Goal: Transaction & Acquisition: Purchase product/service

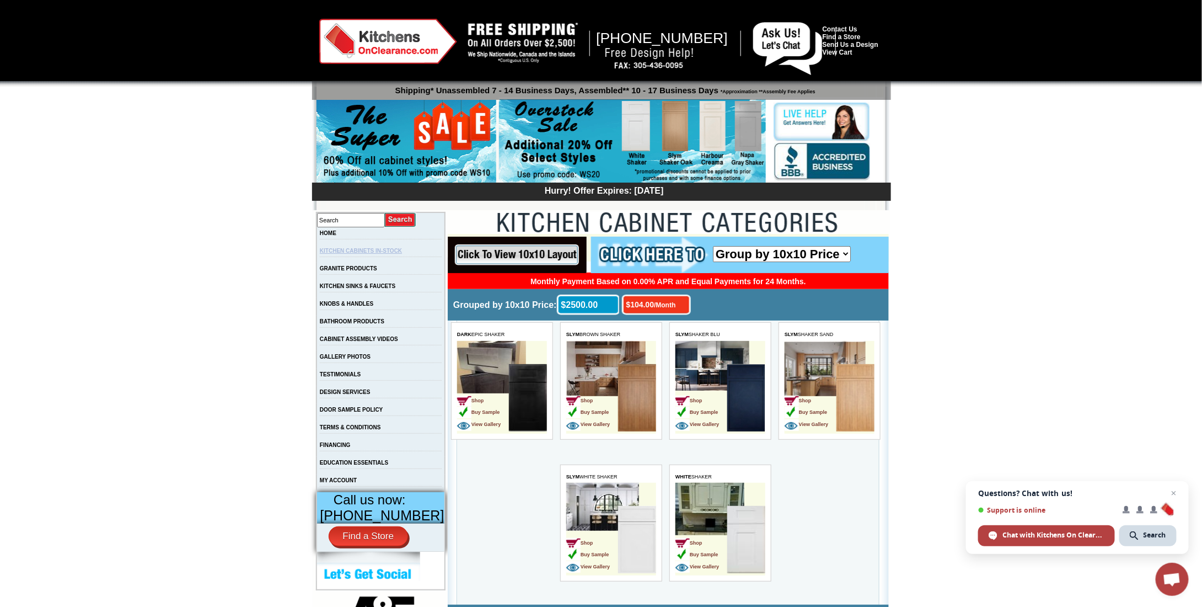
click at [344, 254] on link "KITCHEN CABINETS IN-STOCK" at bounding box center [361, 251] width 82 height 6
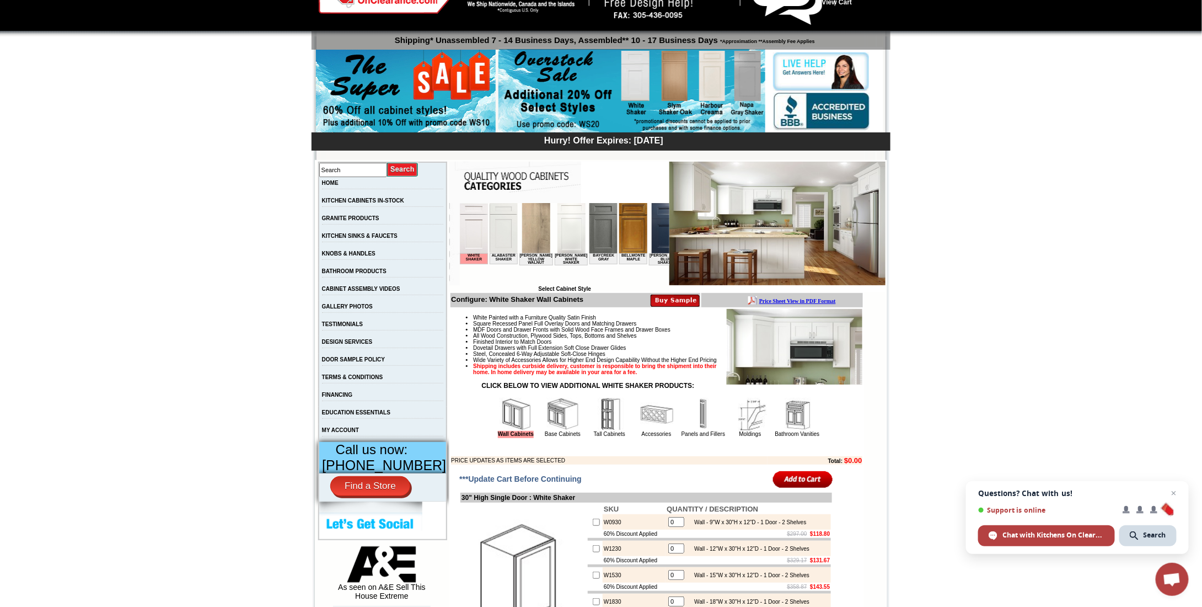
scroll to position [1, 0]
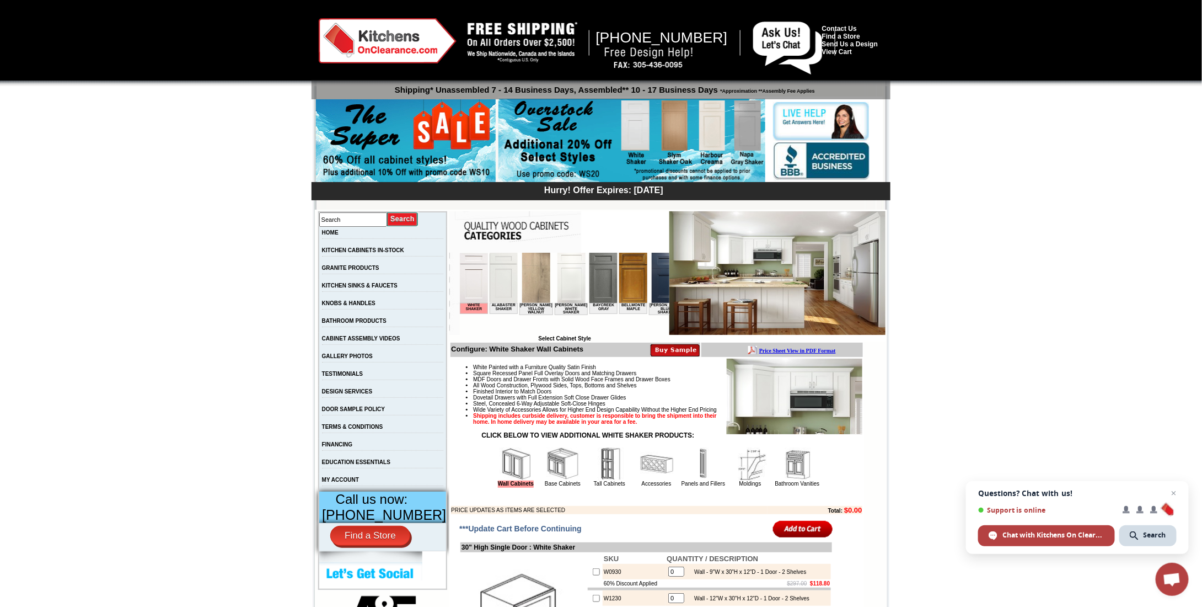
click at [791, 351] on b "Price Sheet View in PDF Format" at bounding box center [797, 350] width 77 height 6
click at [376, 269] on link "GRANITE PRODUCTS" at bounding box center [350, 268] width 57 height 6
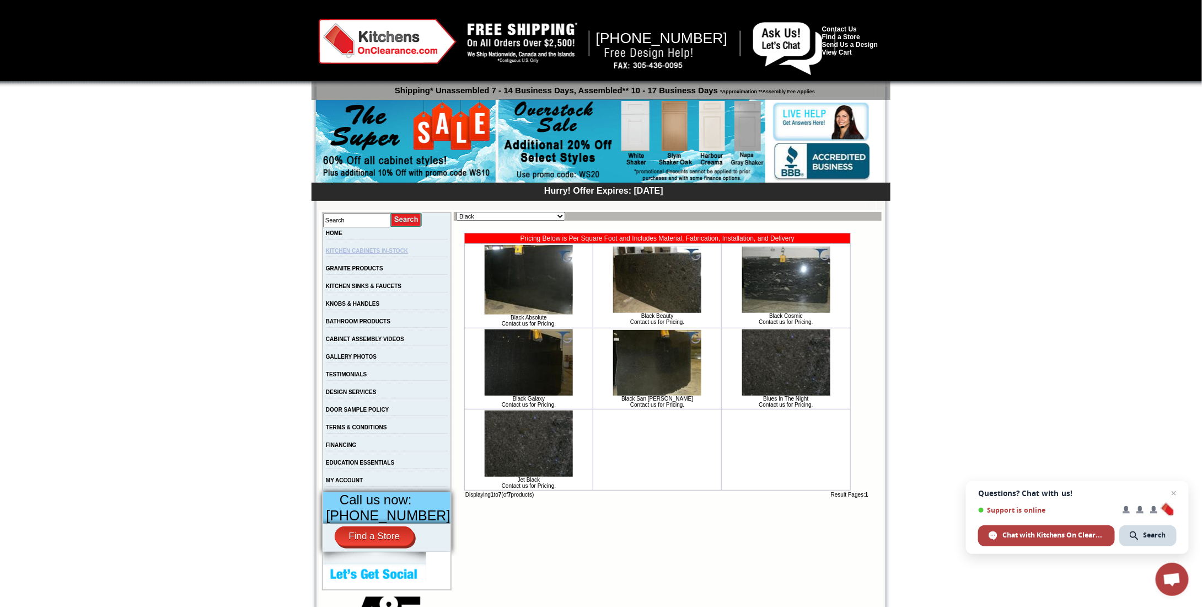
click at [378, 253] on link "KITCHEN CABINETS IN-STOCK" at bounding box center [367, 251] width 82 height 6
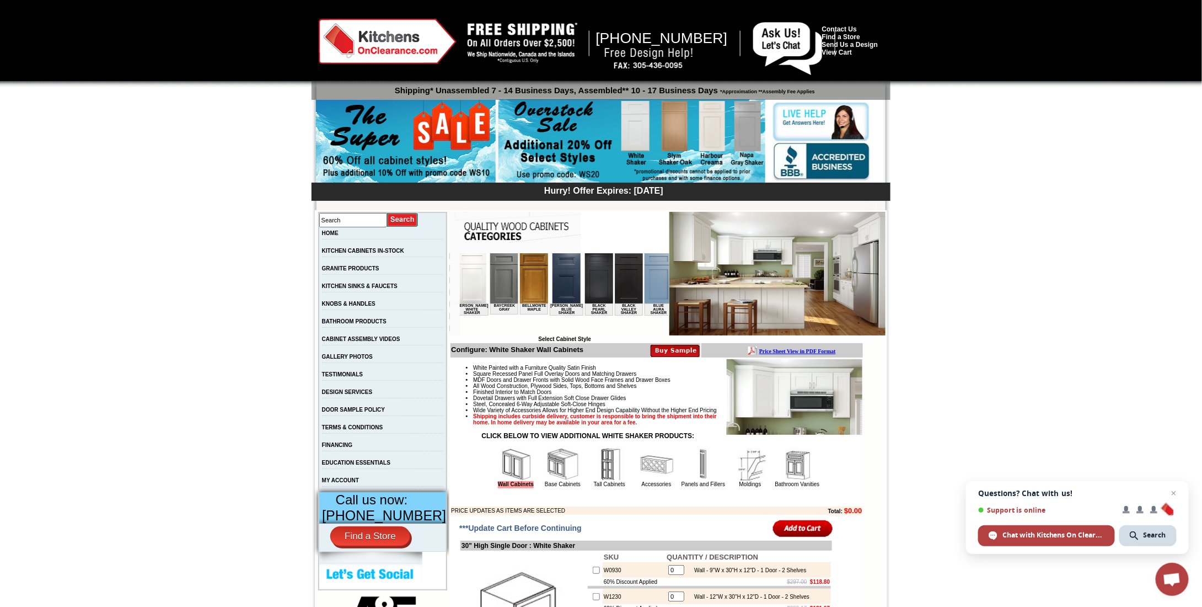
scroll to position [0, 114]
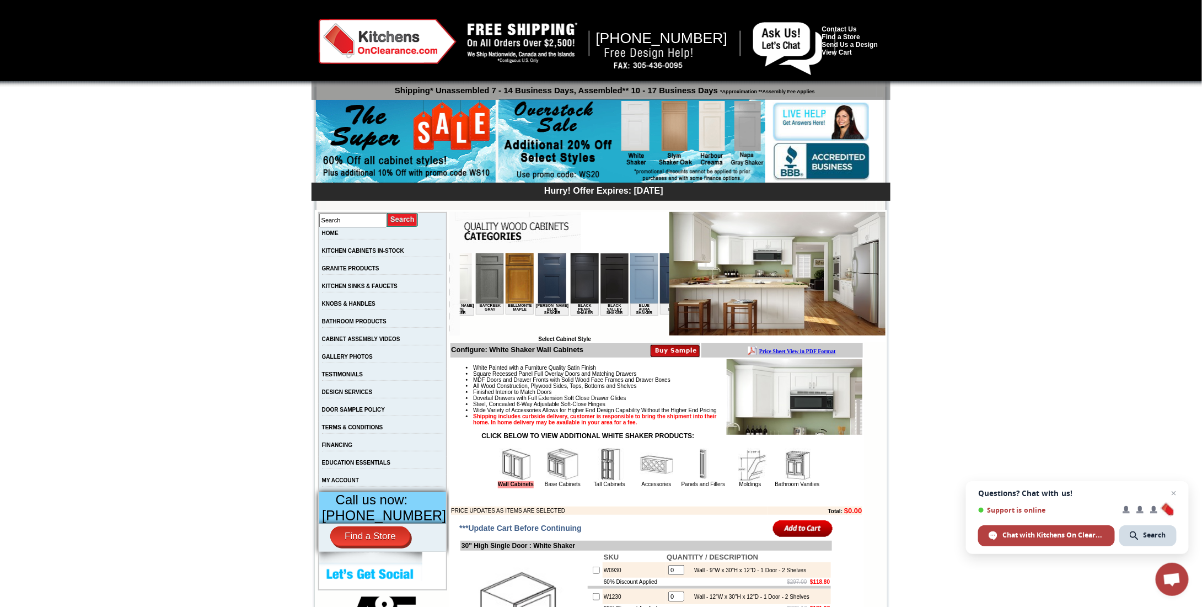
click at [510, 288] on img at bounding box center [520, 278] width 28 height 50
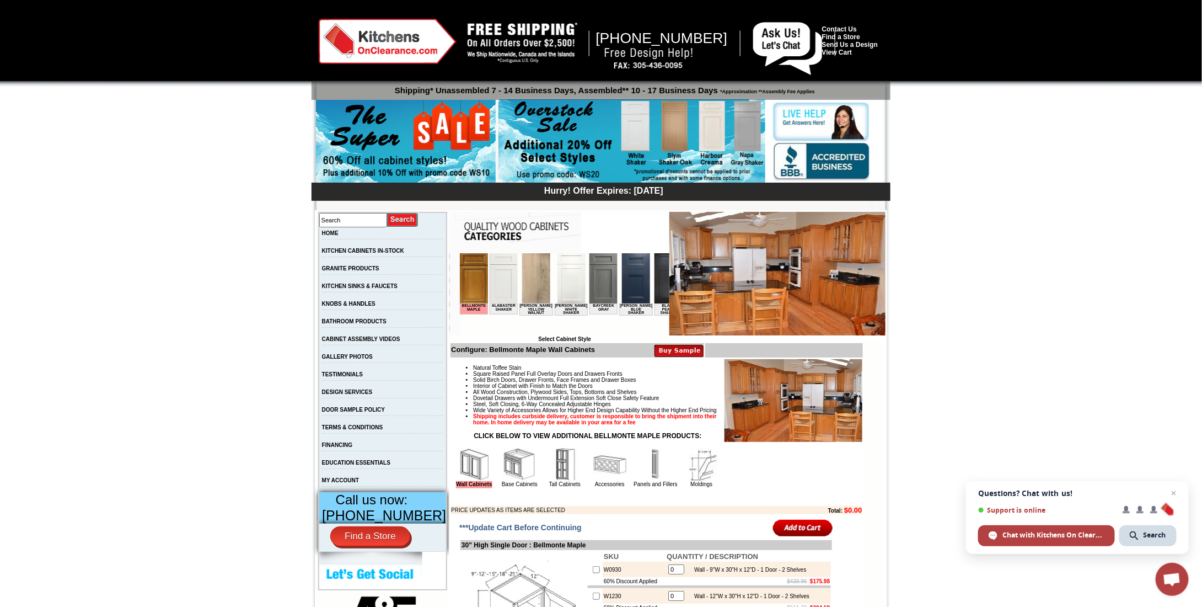
click at [533, 290] on img at bounding box center [536, 278] width 28 height 50
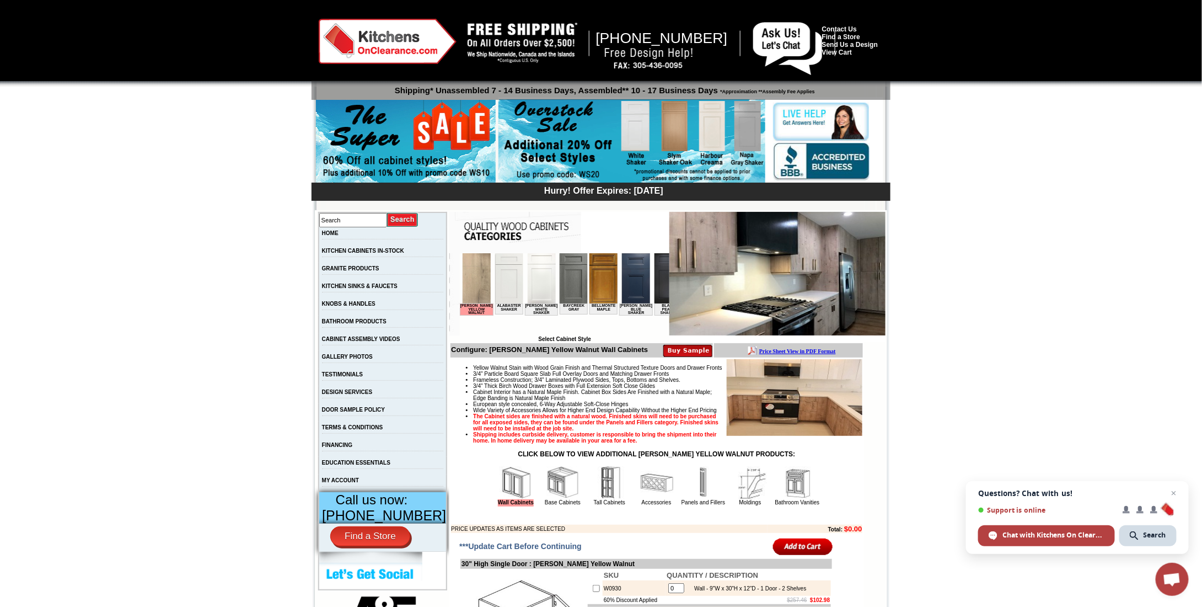
click at [602, 281] on img at bounding box center [604, 278] width 28 height 50
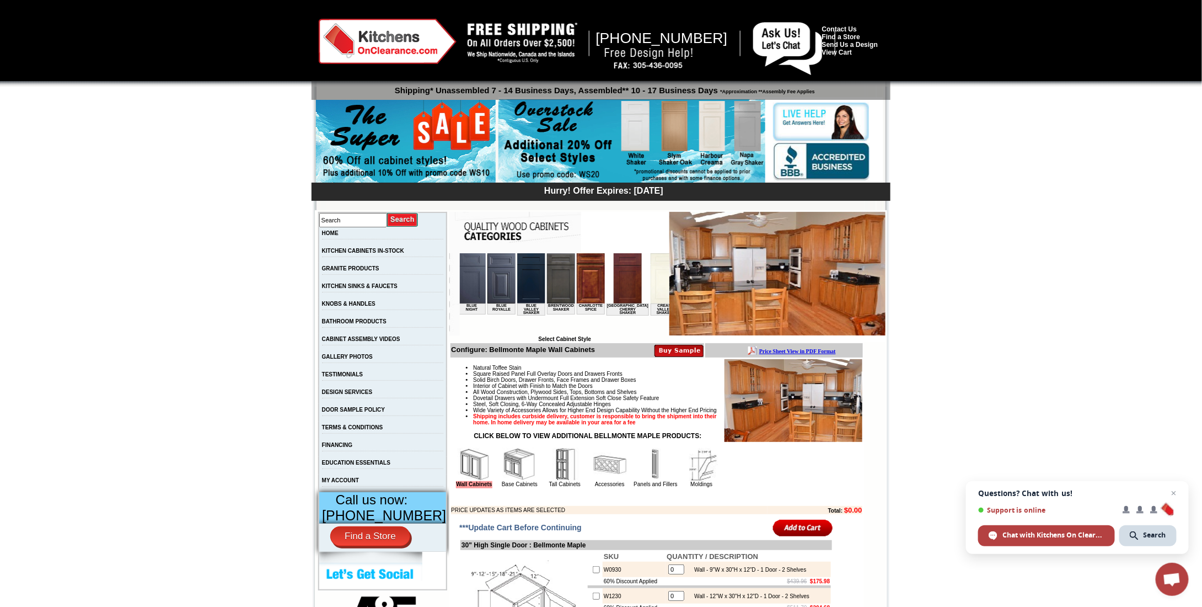
scroll to position [0, 375]
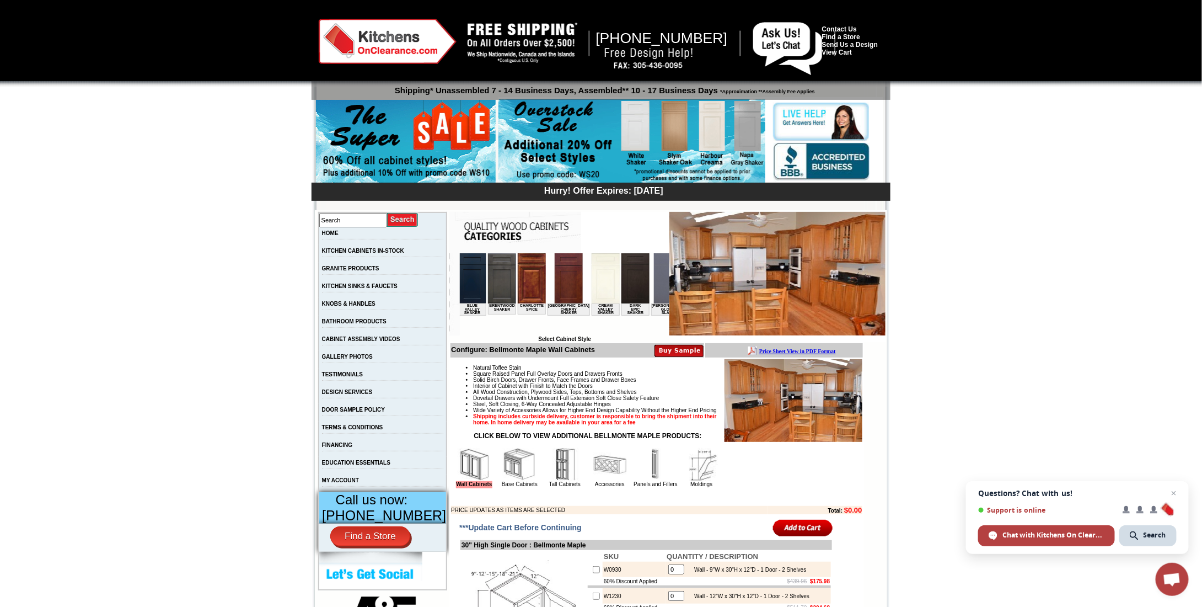
click at [501, 280] on td at bounding box center [502, 278] width 28 height 50
click at [518, 277] on img at bounding box center [532, 278] width 28 height 50
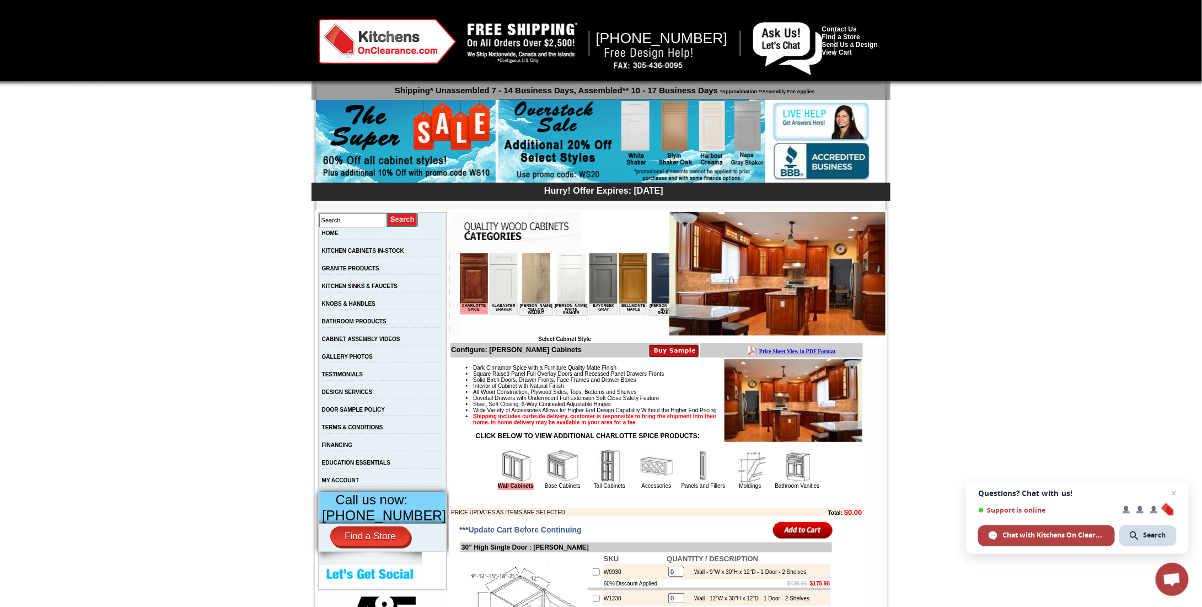
click at [537, 280] on img at bounding box center [536, 278] width 28 height 50
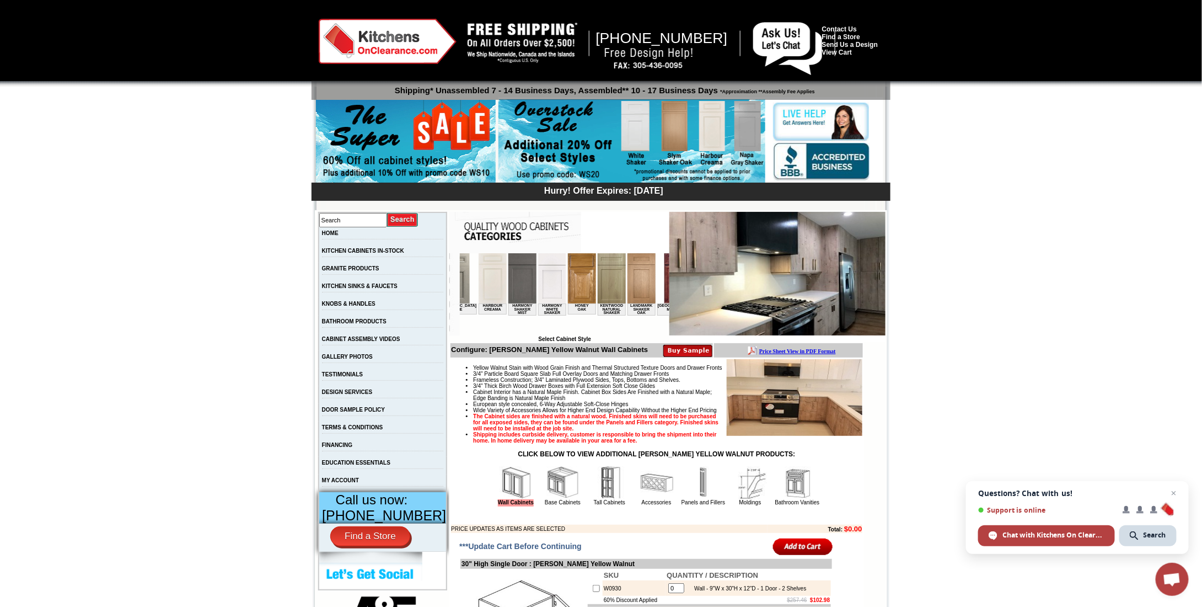
scroll to position [0, 831]
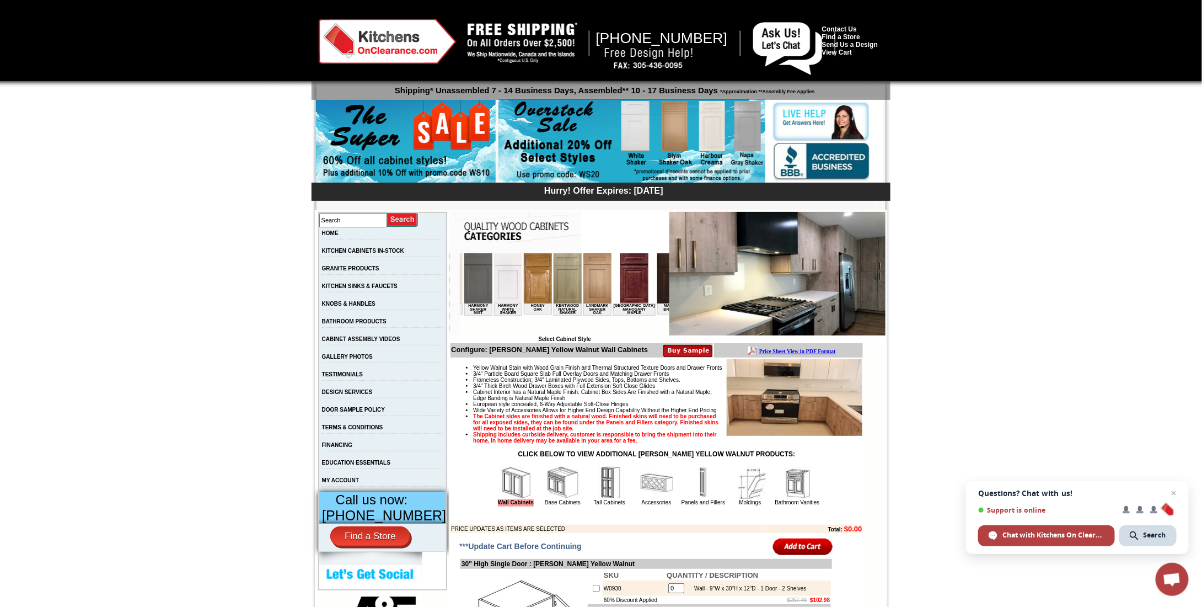
click at [687, 284] on img at bounding box center [701, 278] width 28 height 50
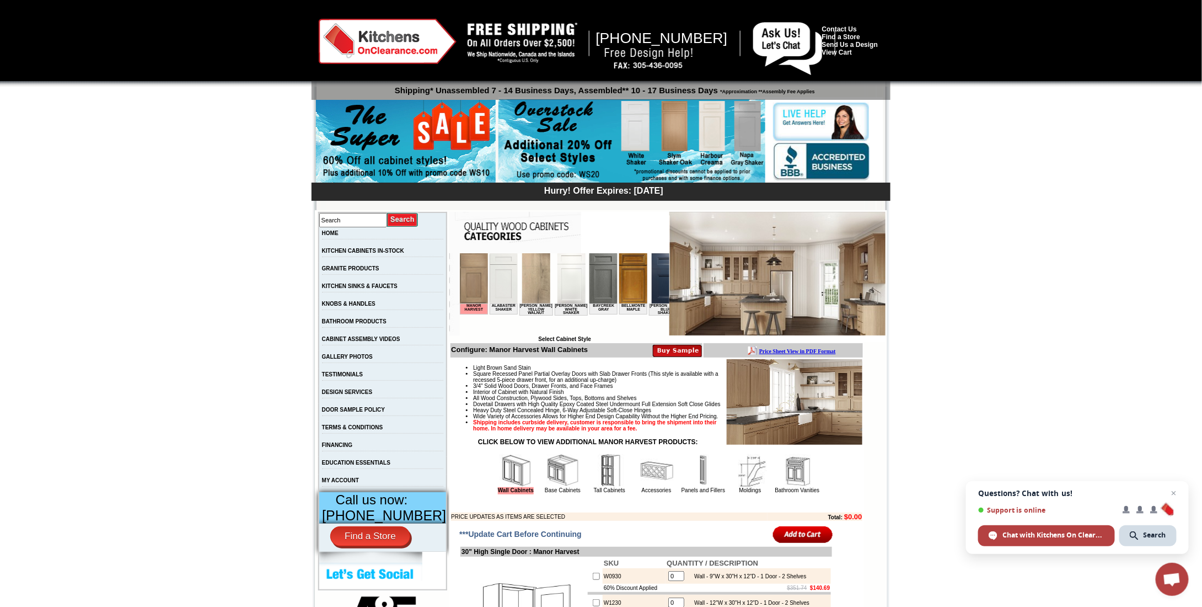
click at [550, 487] on img at bounding box center [563, 470] width 33 height 33
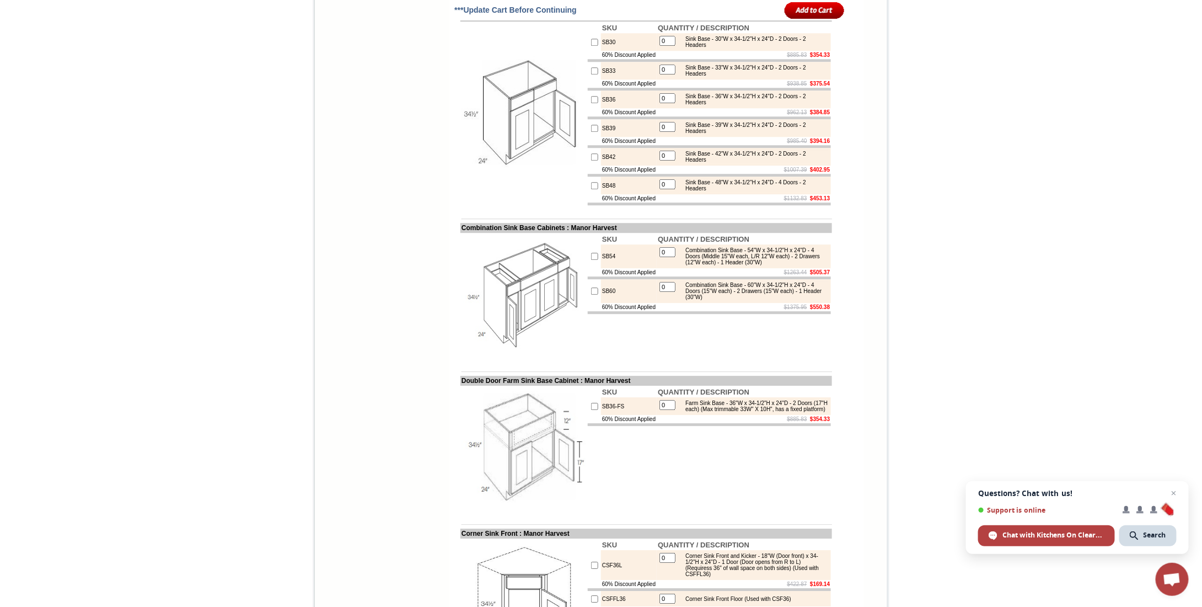
scroll to position [1482, 0]
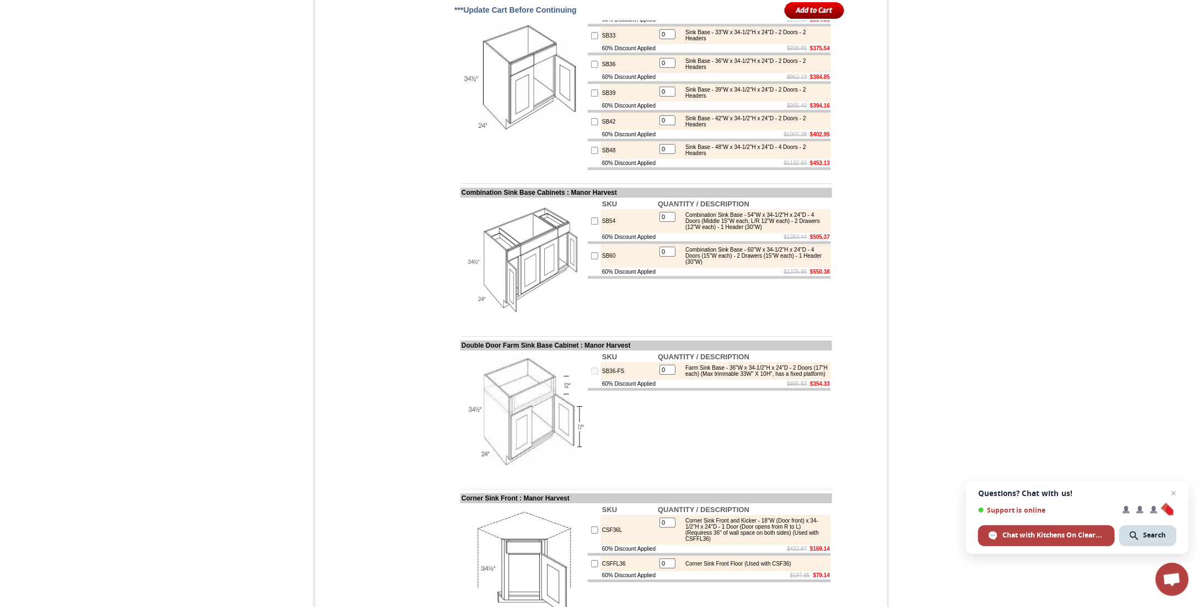
drag, startPoint x: 667, startPoint y: 446, endPoint x: 650, endPoint y: 447, distance: 17.2
click at [650, 379] on tr "SB36-FS 0 Farm Sink Base - 36"W x 34-1/2"H x 24"D - 2 Doors (17"H each) (Max tr…" at bounding box center [709, 371] width 243 height 18
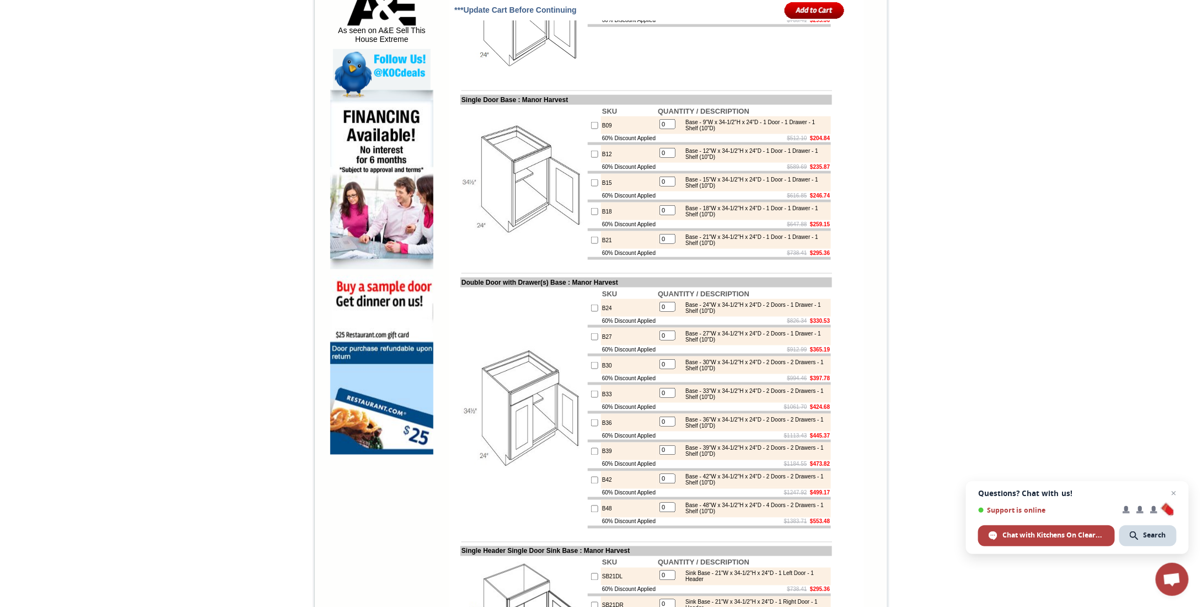
scroll to position [633, 0]
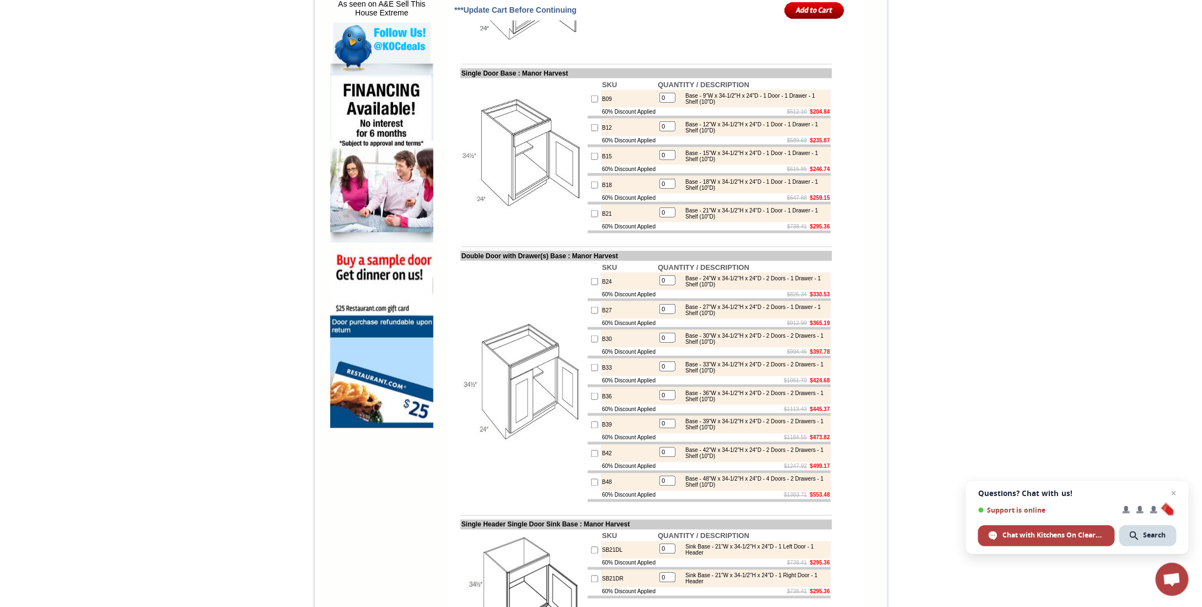
type input "1"
checkbox input "true"
drag, startPoint x: 663, startPoint y: 472, endPoint x: 651, endPoint y: 473, distance: 12.1
click at [651, 433] on tr "B39 0 Base - 39"W x 34-1/2"H x 24"D - 2 Doors - 2 Drawers - 1 Shelf (10"D)" at bounding box center [709, 425] width 243 height 18
click at [726, 431] on div "Base - 39"W x 34-1/2"H x 24"D - 2 Doors - 2 Drawers - 1 Shelf (10"D)" at bounding box center [754, 425] width 148 height 12
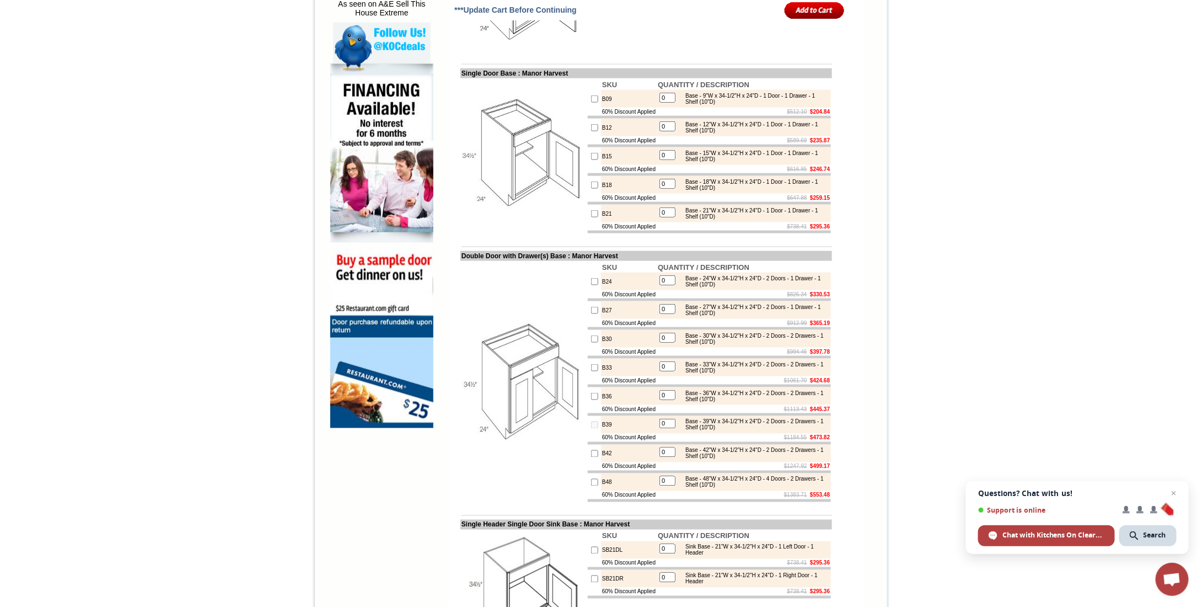
drag, startPoint x: 668, startPoint y: 479, endPoint x: 636, endPoint y: 473, distance: 33.0
click at [636, 433] on tr "B39 0 Base - 39"W x 34-1/2"H x 24"D - 2 Doors - 2 Drawers - 1 Shelf (10"D)" at bounding box center [709, 425] width 243 height 18
type input "1"
checkbox input "true"
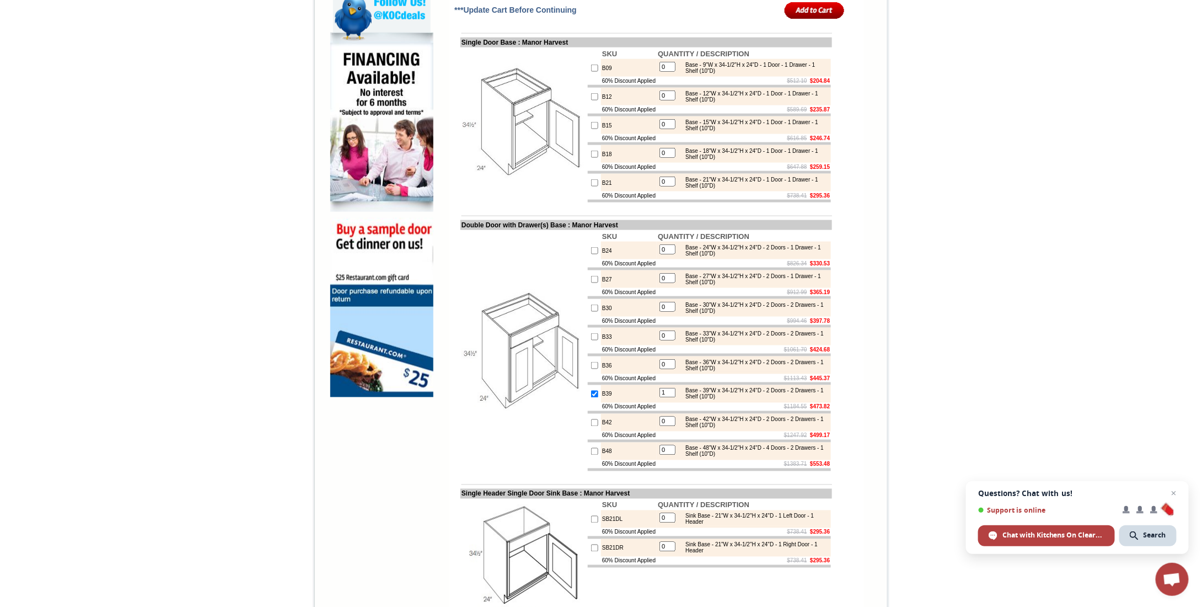
scroll to position [729, 0]
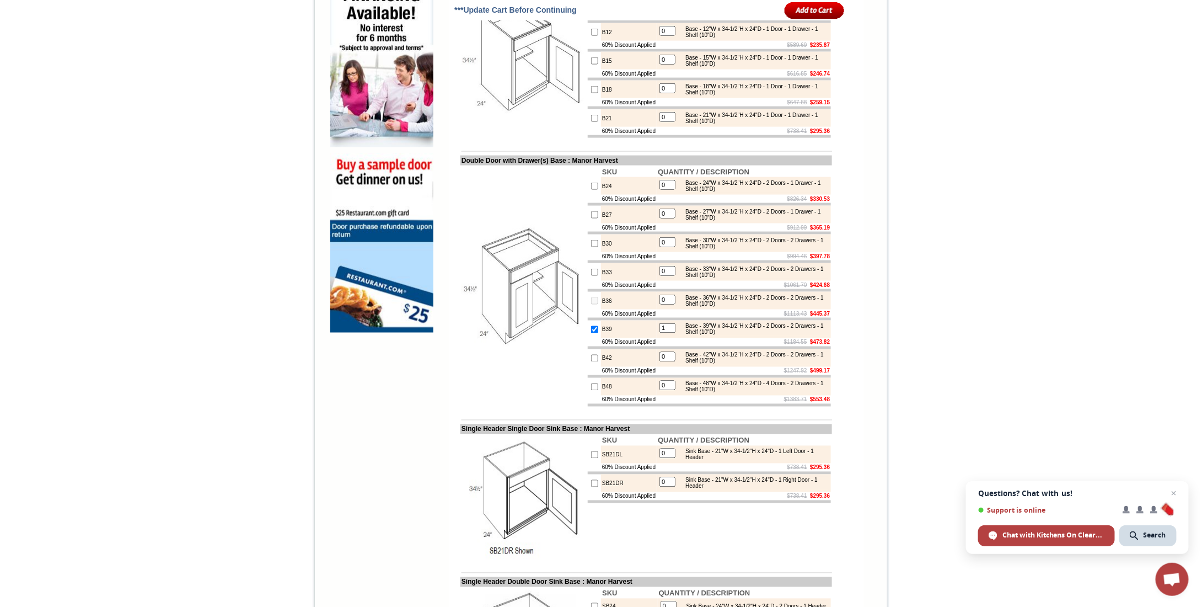
drag, startPoint x: 672, startPoint y: 349, endPoint x: 697, endPoint y: 227, distance: 123.8
click at [697, 227] on tbody "SKU QUANTITY / DESCRIPTION B24 0 Base - 24"W x 34-1/2"H x 24"D - 2 Doors - 1 Dr…" at bounding box center [709, 287] width 243 height 240
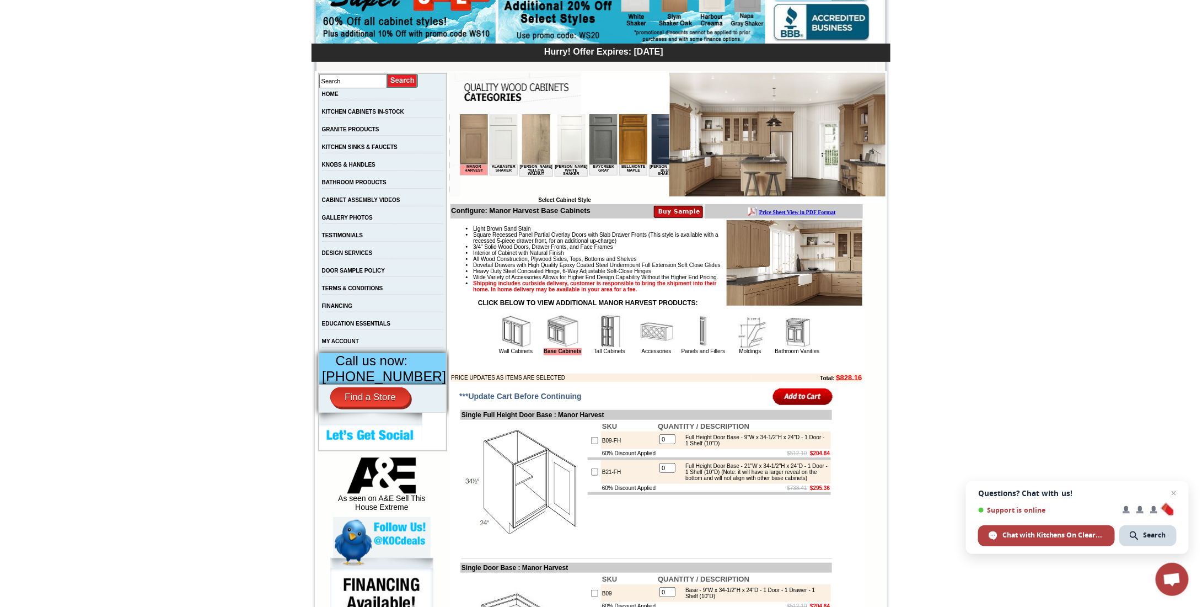
scroll to position [186, 0]
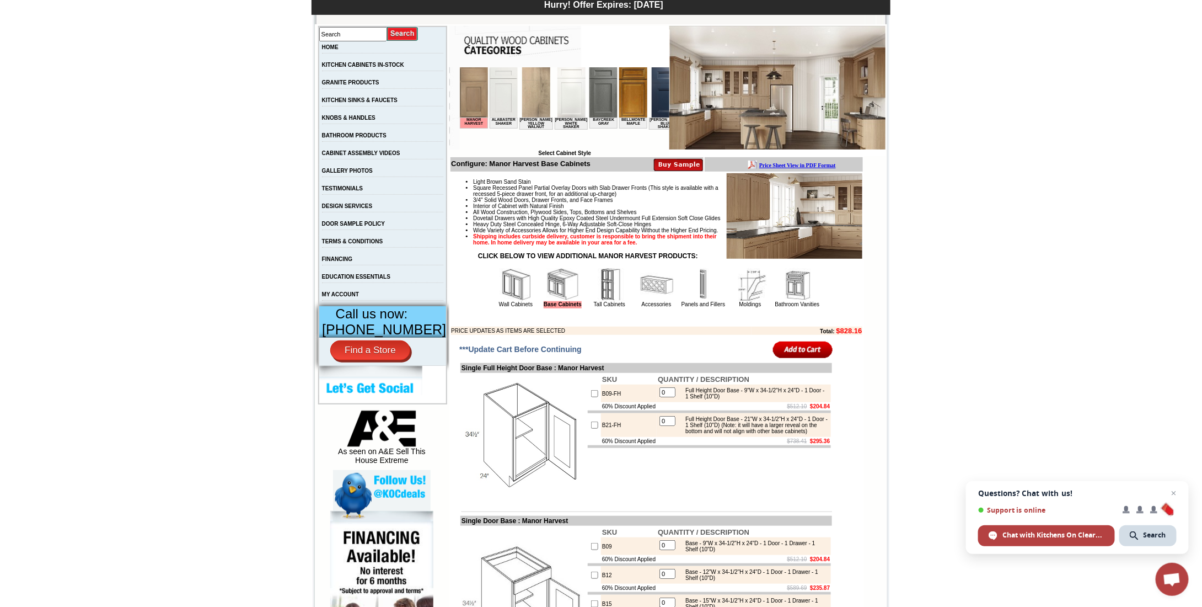
click at [596, 301] on img at bounding box center [609, 284] width 33 height 33
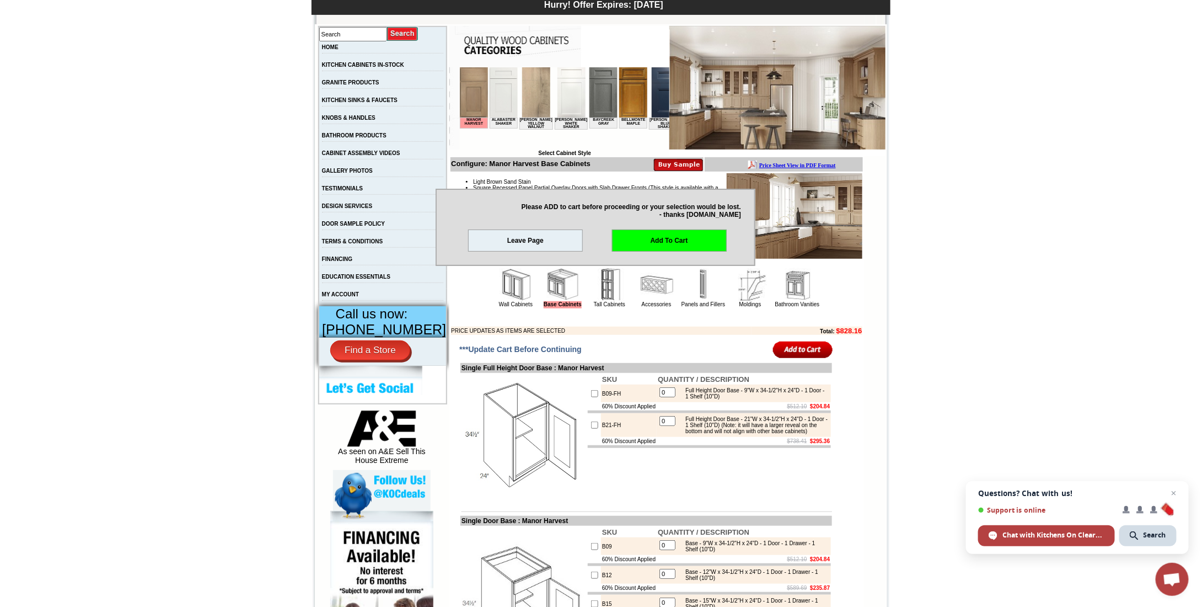
click at [596, 301] on img at bounding box center [609, 284] width 33 height 33
drag, startPoint x: 1201, startPoint y: 86, endPoint x: 1209, endPoint y: 148, distance: 62.9
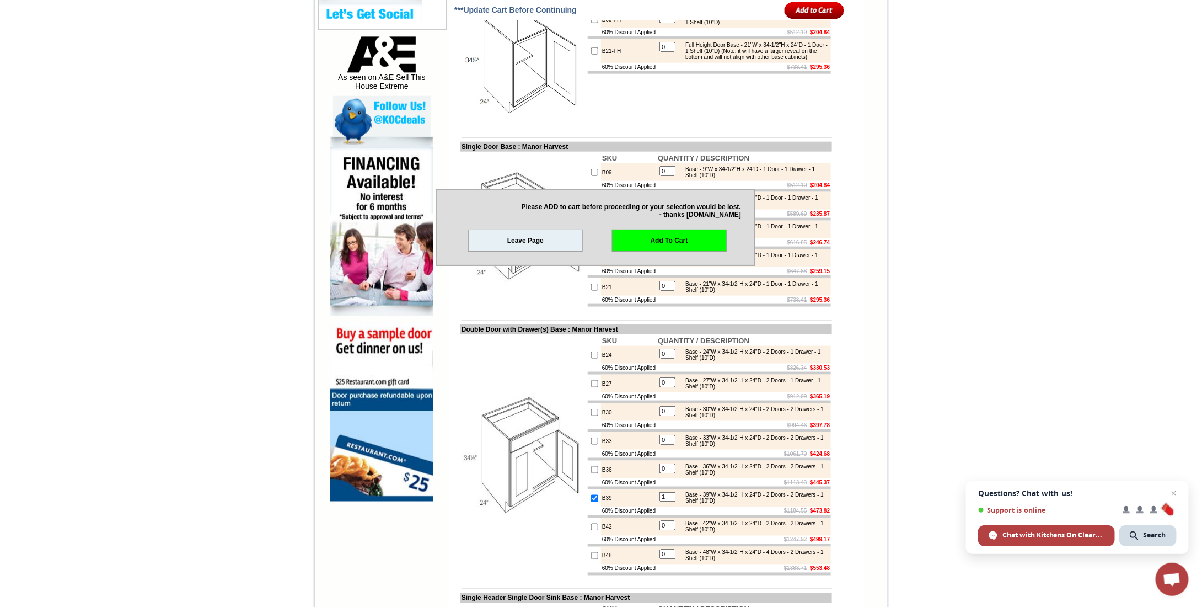
scroll to position [539, 0]
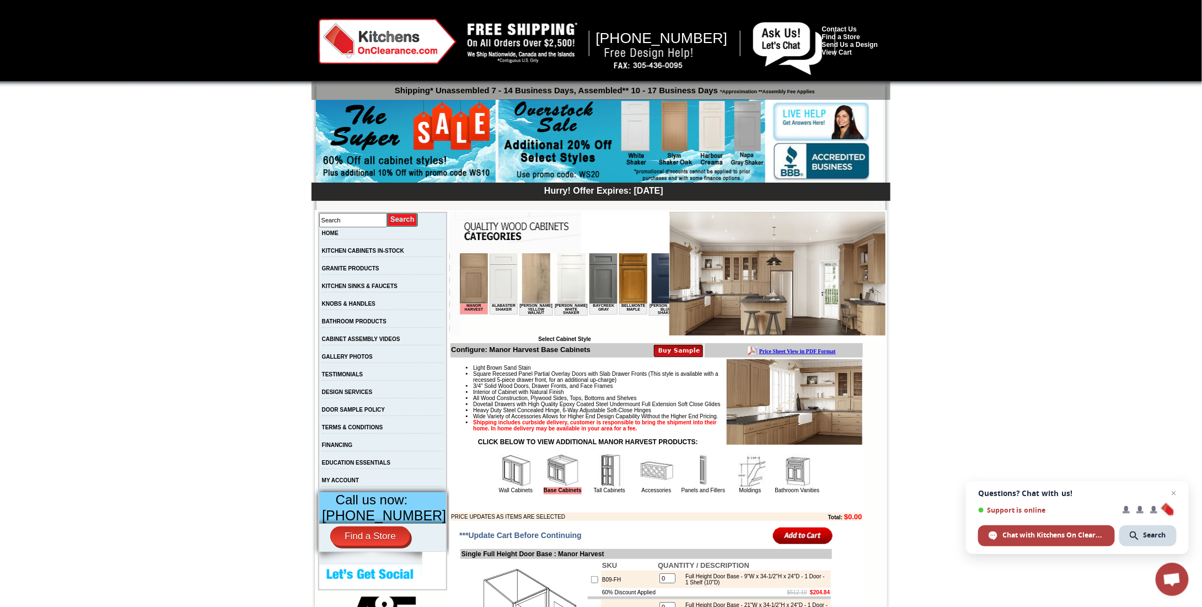
click at [598, 487] on img at bounding box center [609, 470] width 33 height 33
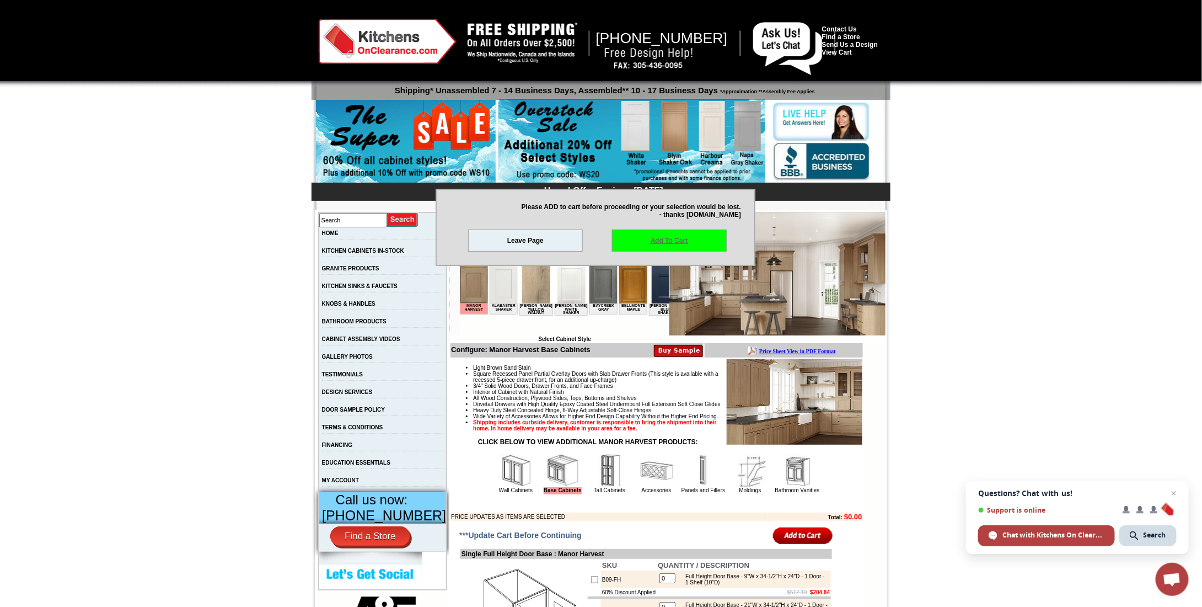
click at [629, 243] on link "Add To Cart" at bounding box center [669, 240] width 115 height 22
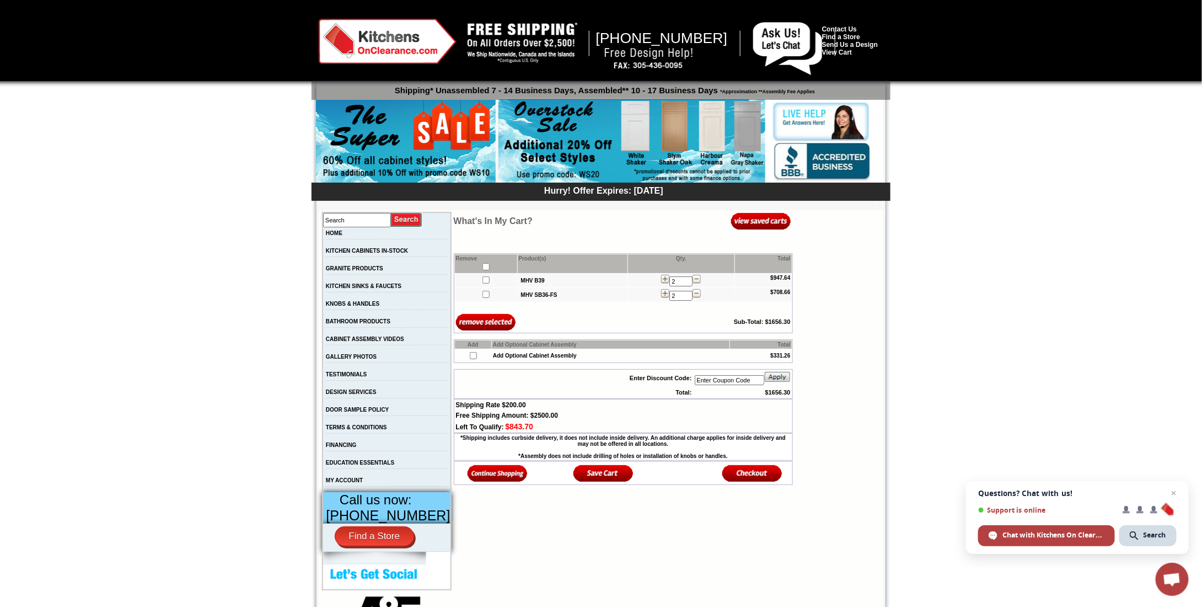
click at [661, 281] on img at bounding box center [665, 279] width 8 height 9
click at [688, 280] on img at bounding box center [692, 279] width 8 height 9
click at [682, 280] on input "2" at bounding box center [681, 281] width 23 height 10
click at [693, 293] on img at bounding box center [697, 293] width 8 height 9
click at [693, 282] on img at bounding box center [697, 279] width 8 height 9
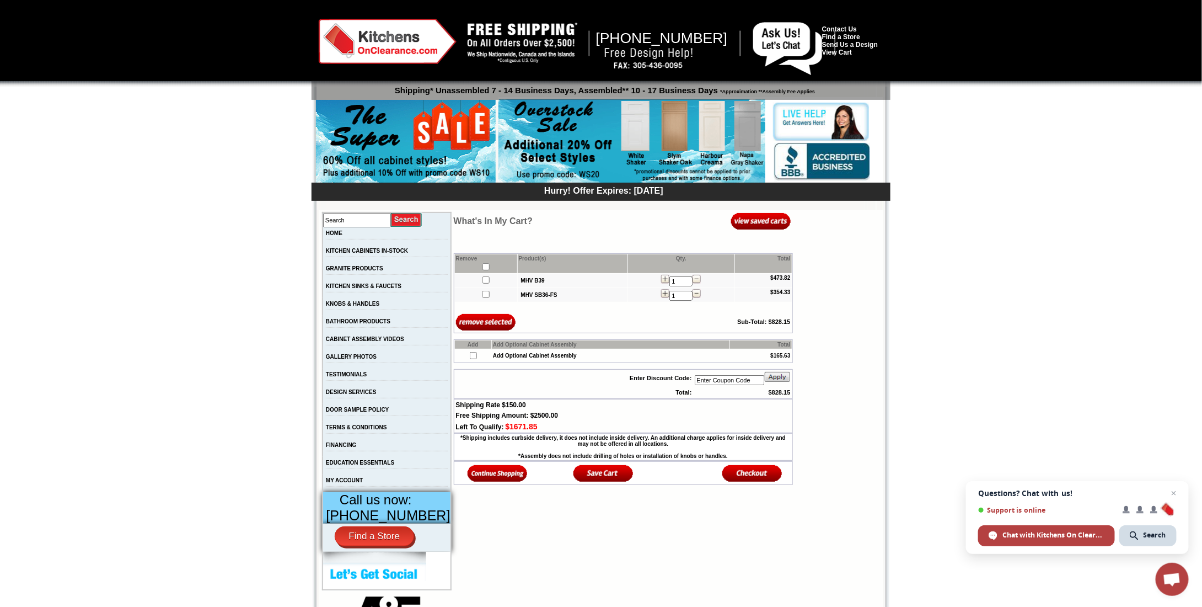
click at [486, 474] on img at bounding box center [498, 473] width 60 height 18
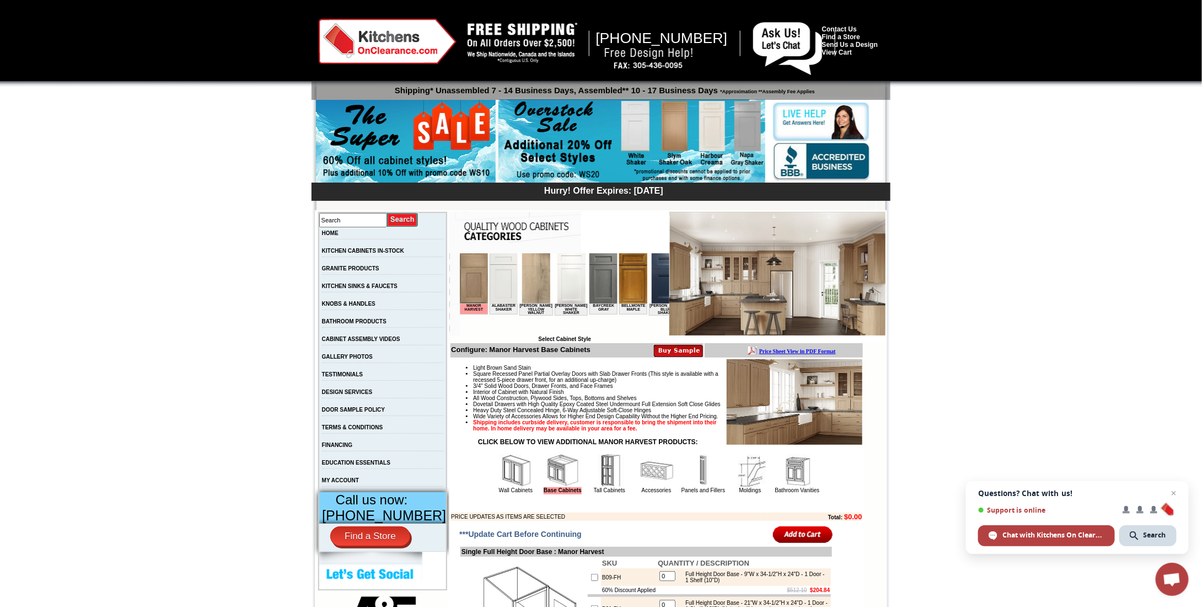
click at [600, 487] on img at bounding box center [609, 470] width 33 height 33
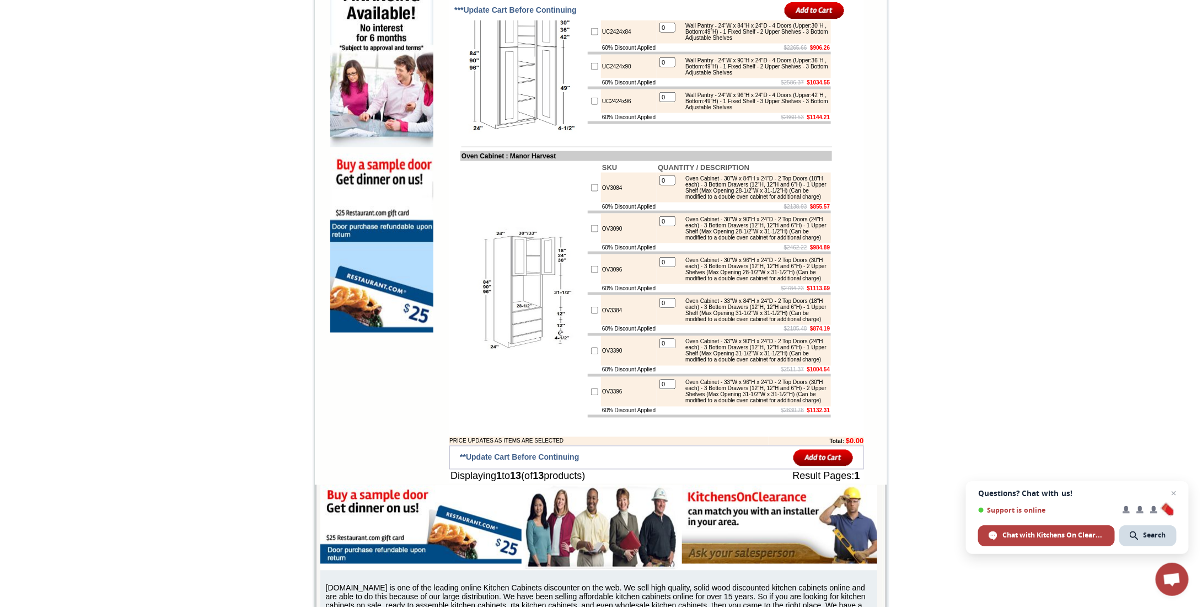
scroll to position [731, 0]
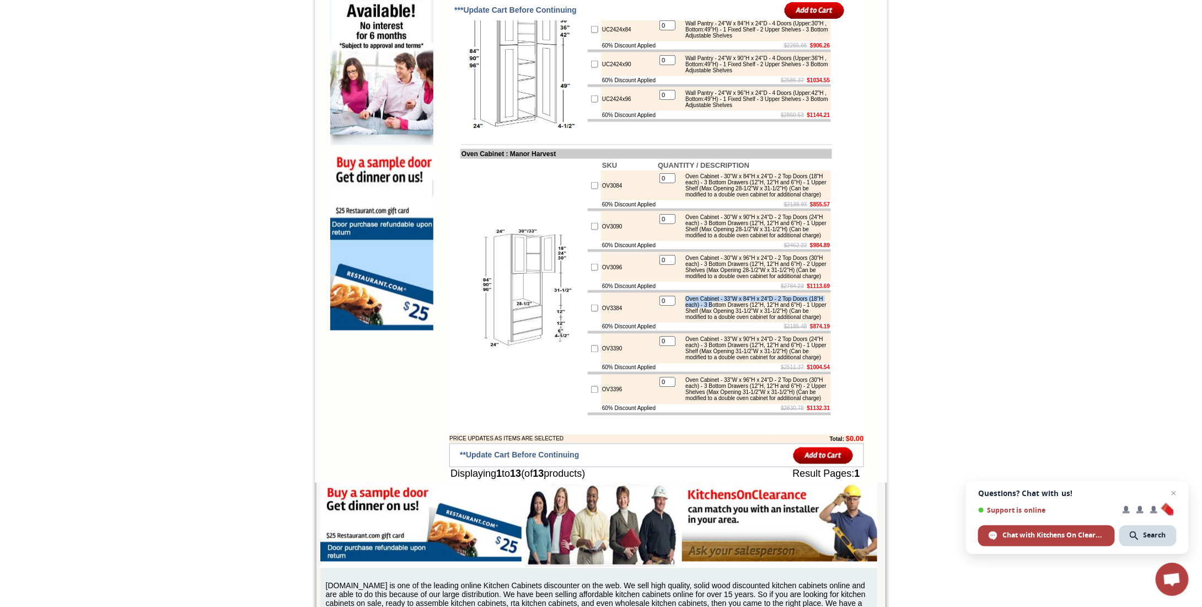
drag, startPoint x: 684, startPoint y: 376, endPoint x: 754, endPoint y: 382, distance: 70.4
click at [754, 320] on div "Oven Cabinet - 33"W x 84"H x 24"D - 2 Top Doors (18"H each) - 3 Bottom Drawers …" at bounding box center [754, 308] width 148 height 24
drag, startPoint x: 591, startPoint y: 388, endPoint x: 793, endPoint y: 409, distance: 202.9
click at [793, 409] on tbody "SKU QUANTITY / DESCRIPTION OV3084 0 Oven Cabinet - 30"W x 84"H x 24"D - 2 Top D…" at bounding box center [709, 287] width 243 height 255
drag, startPoint x: 591, startPoint y: 490, endPoint x: 617, endPoint y: 491, distance: 25.9
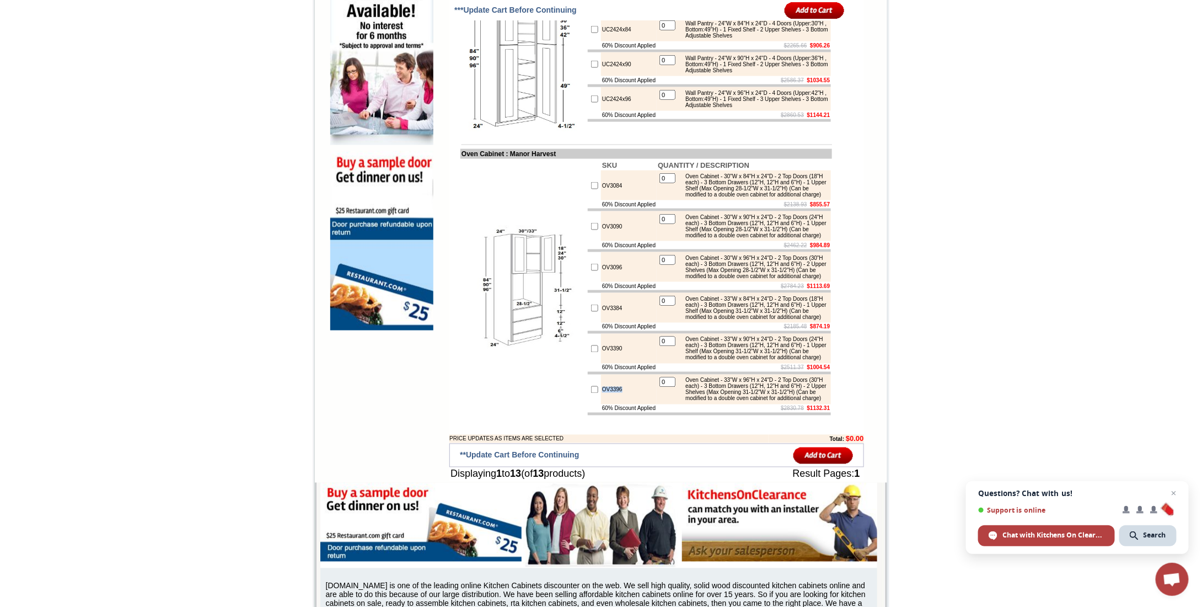
click at [617, 404] on td "OV3396" at bounding box center [629, 389] width 56 height 30
copy td "OV3396"
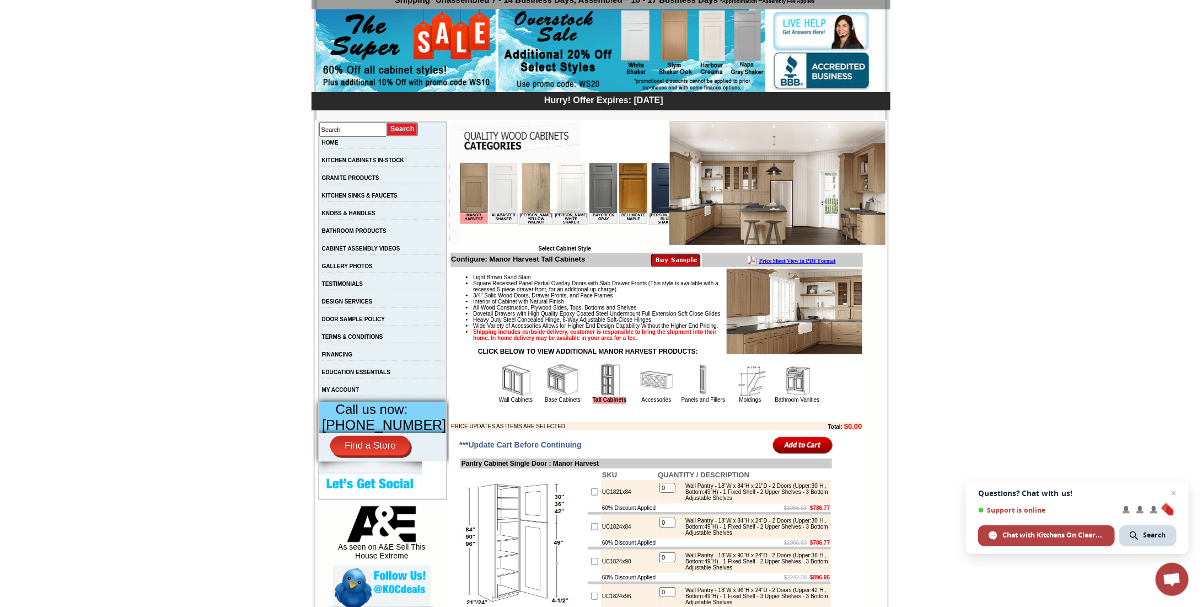
scroll to position [0, 0]
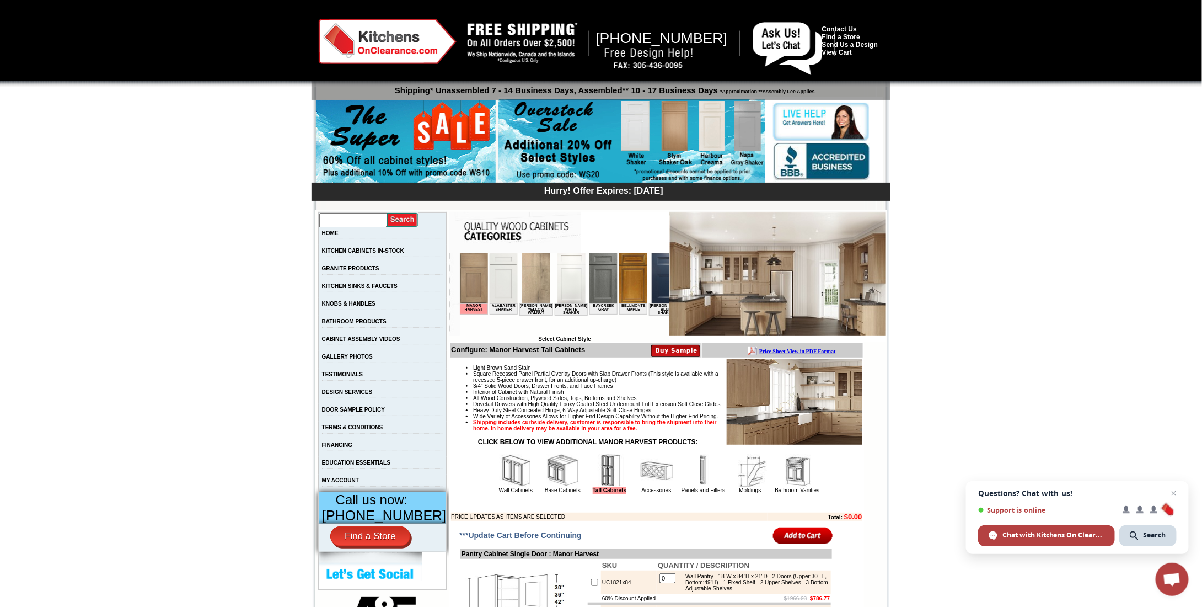
click at [374, 221] on input "text" at bounding box center [353, 220] width 68 height 14
paste input "OV3396"
type input "OV3396"
click at [387, 212] on input "image" at bounding box center [402, 219] width 31 height 15
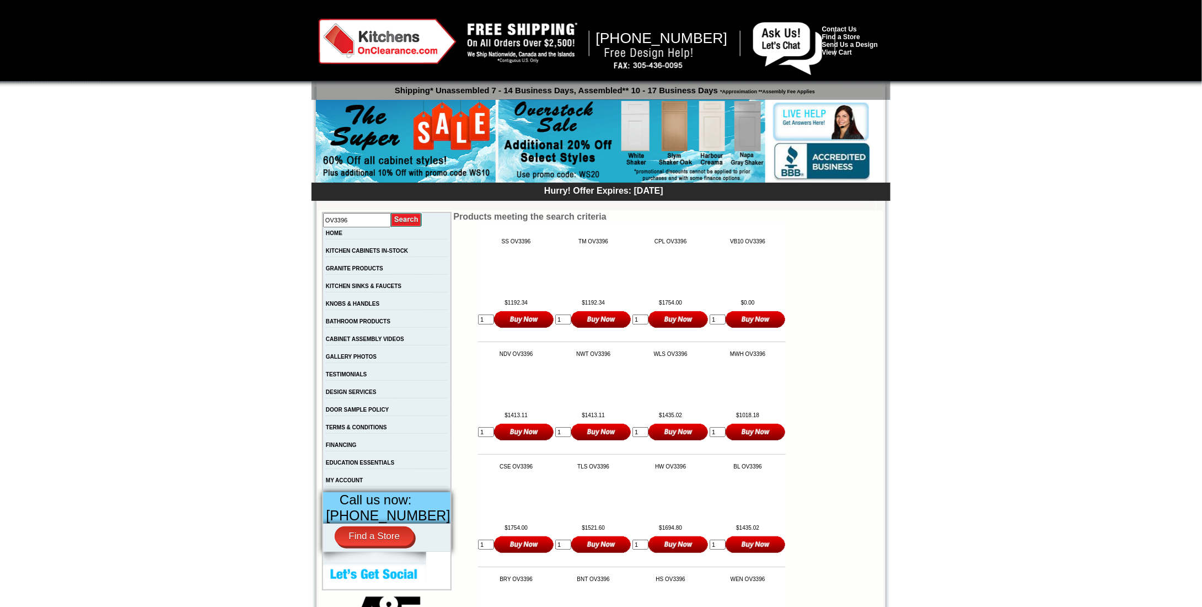
click at [409, 218] on input "image" at bounding box center [406, 219] width 31 height 15
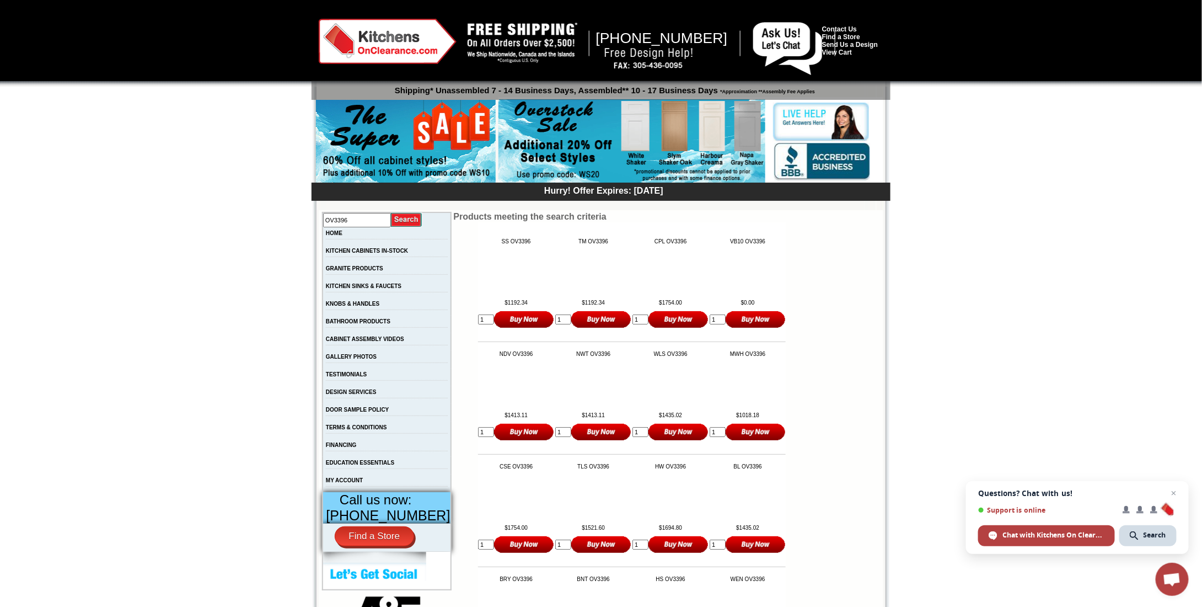
drag, startPoint x: 1202, startPoint y: 152, endPoint x: 1209, endPoint y: 272, distance: 120.5
click at [1202, 272] on html "[PHONE_NUMBER] Contact Us Find a Store Send Us a Design View Cart Shipping* Una…" at bounding box center [601, 597] width 1202 height 1194
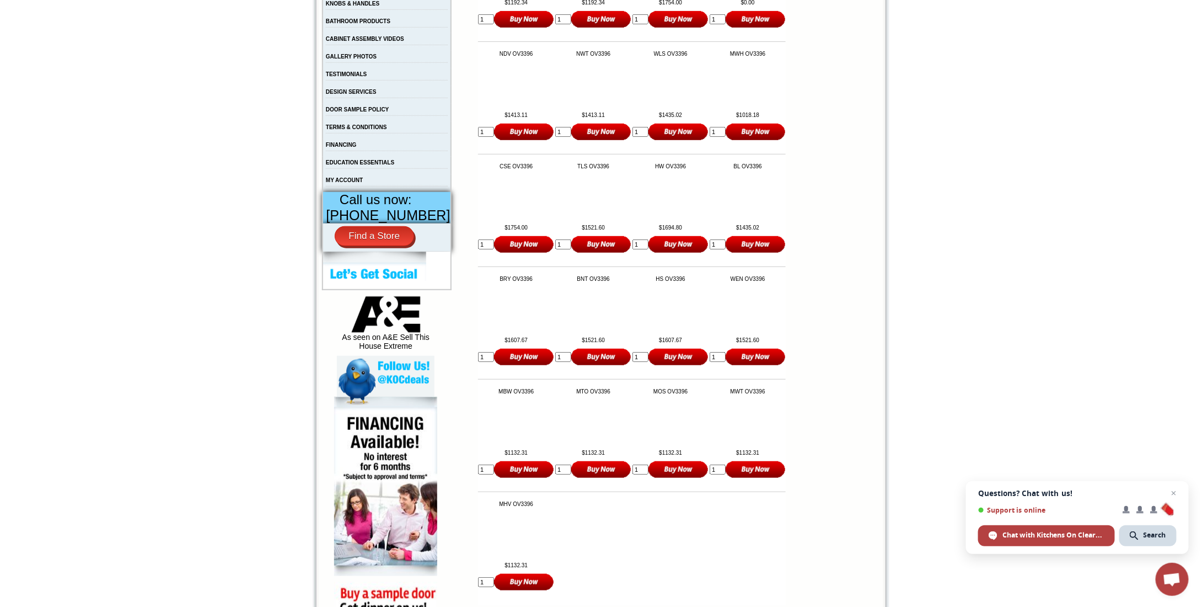
scroll to position [304, 0]
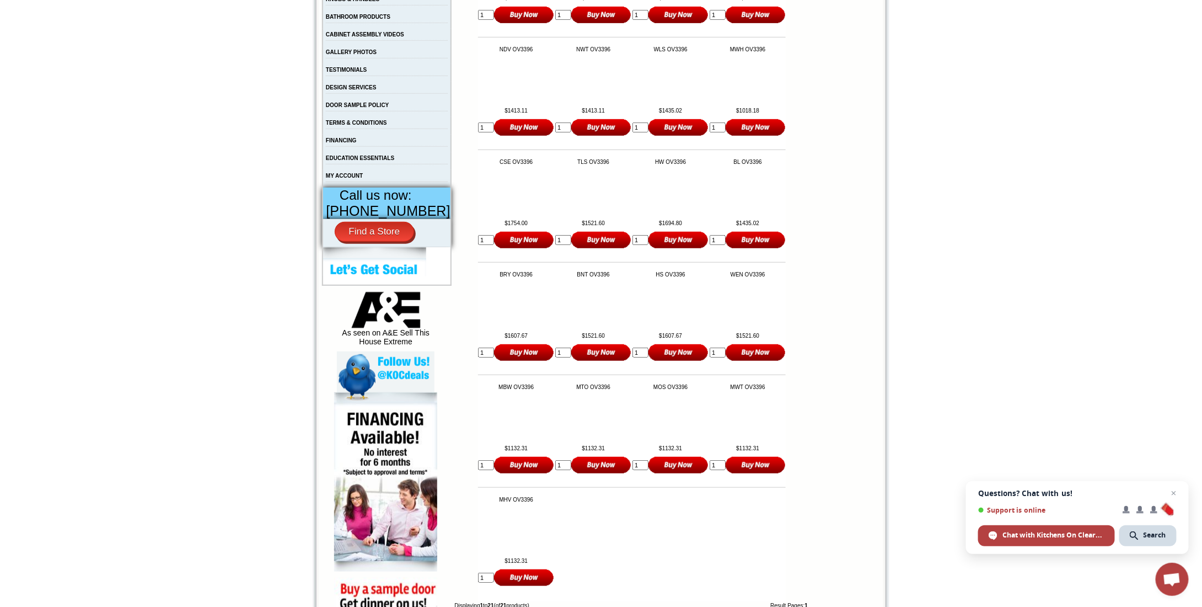
click at [742, 247] on input "image" at bounding box center [756, 240] width 60 height 18
